Goal: Information Seeking & Learning: Learn about a topic

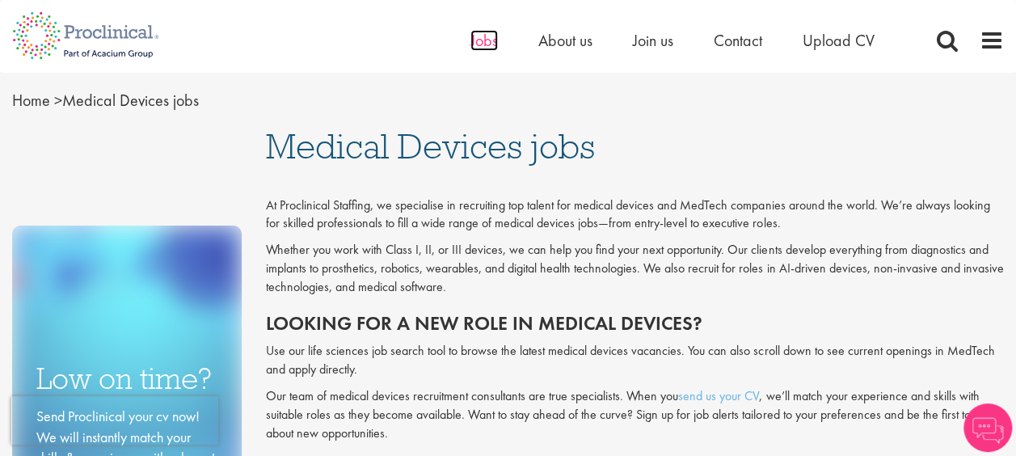
click at [480, 43] on span "Jobs" at bounding box center [483, 40] width 27 height 21
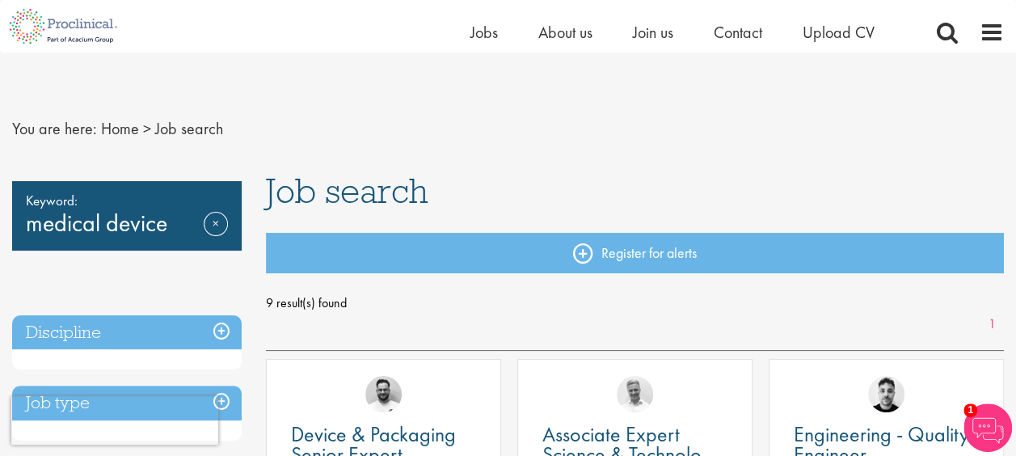
scroll to position [162, 0]
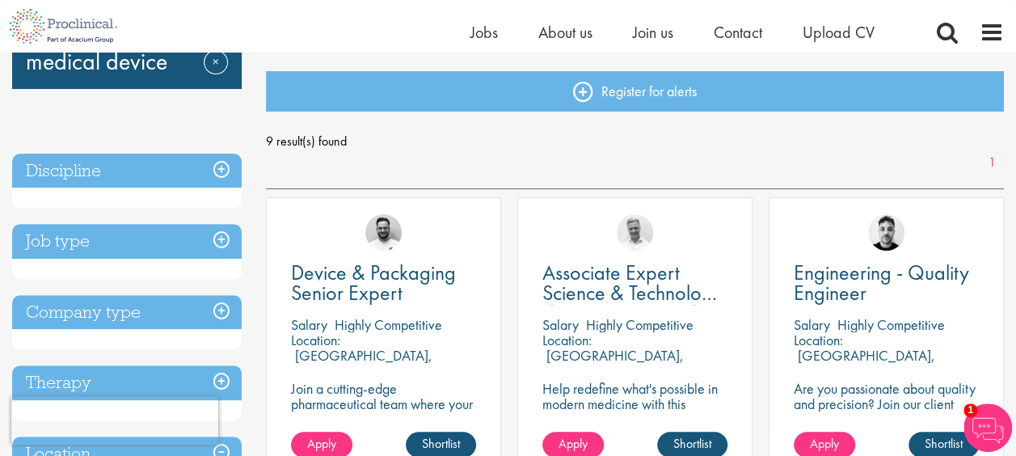
click at [225, 163] on h3 "Discipline" at bounding box center [126, 171] width 229 height 35
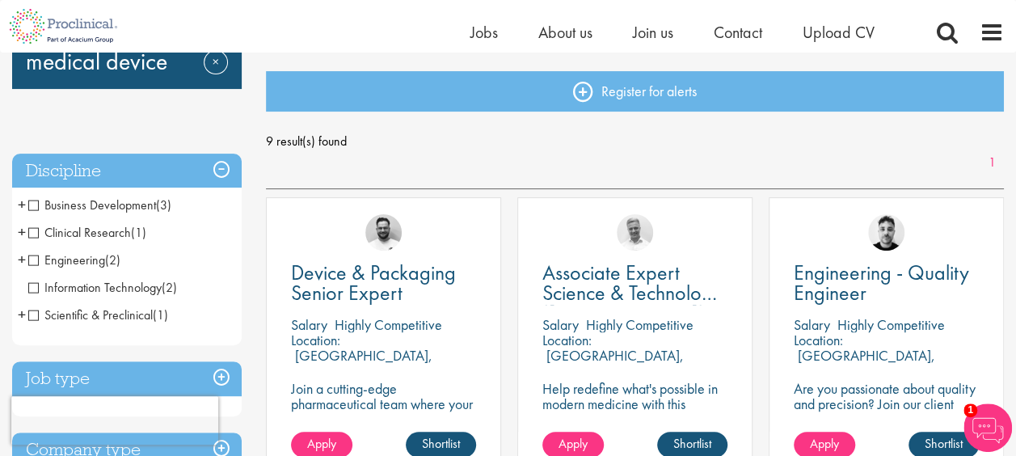
click at [225, 163] on h3 "Discipline" at bounding box center [126, 171] width 229 height 35
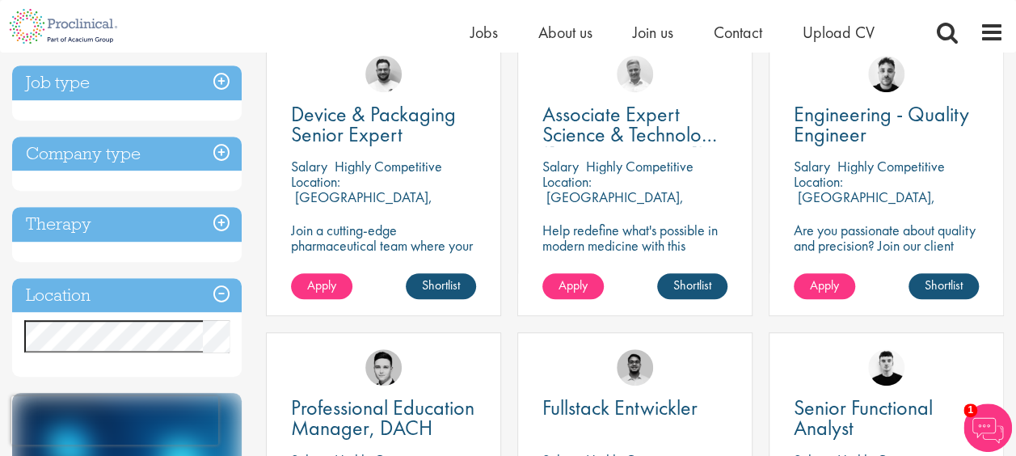
scroll to position [323, 0]
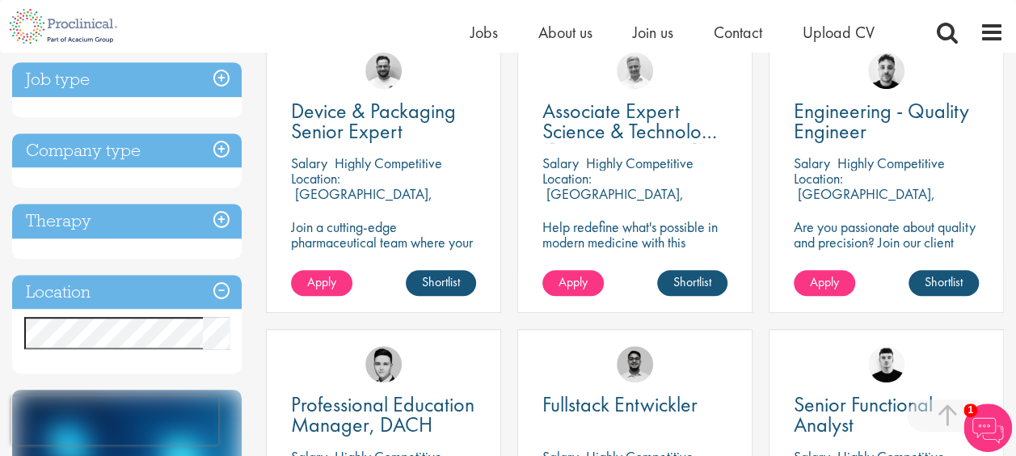
click at [230, 147] on h3 "Company type" at bounding box center [126, 150] width 229 height 35
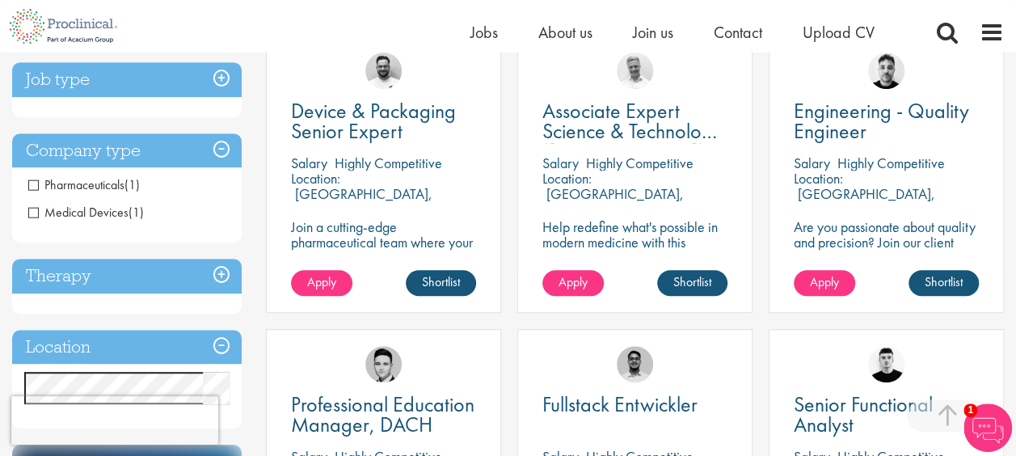
click at [230, 147] on h3 "Company type" at bounding box center [126, 150] width 229 height 35
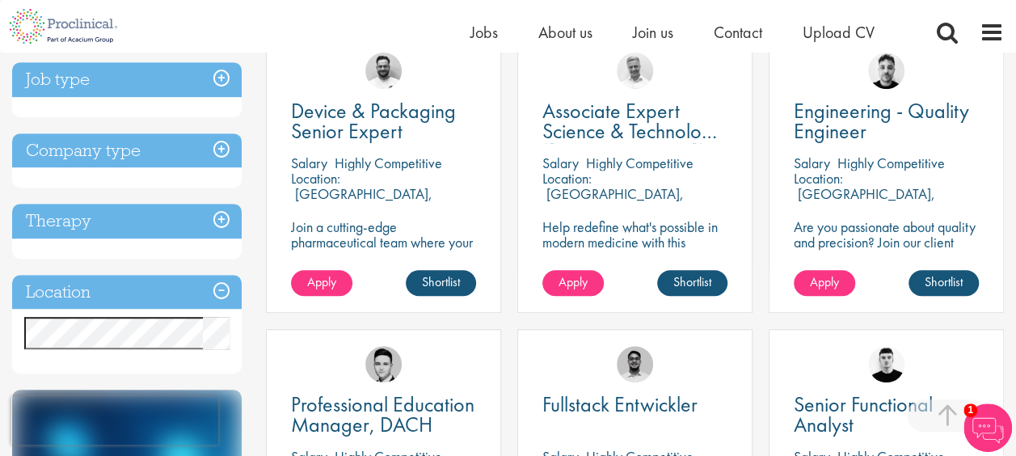
click at [218, 217] on h3 "Therapy" at bounding box center [126, 221] width 229 height 35
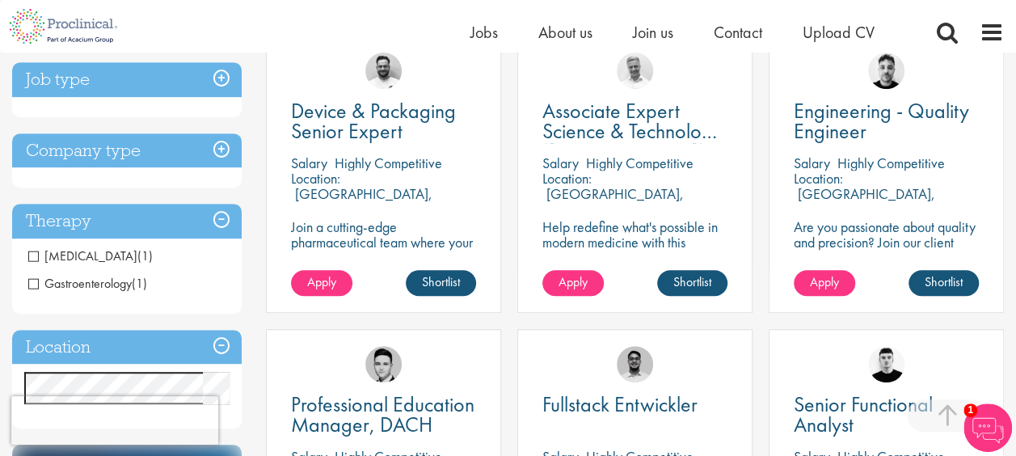
click at [218, 217] on h3 "Therapy" at bounding box center [126, 221] width 229 height 35
